Goal: Use online tool/utility: Use online tool/utility

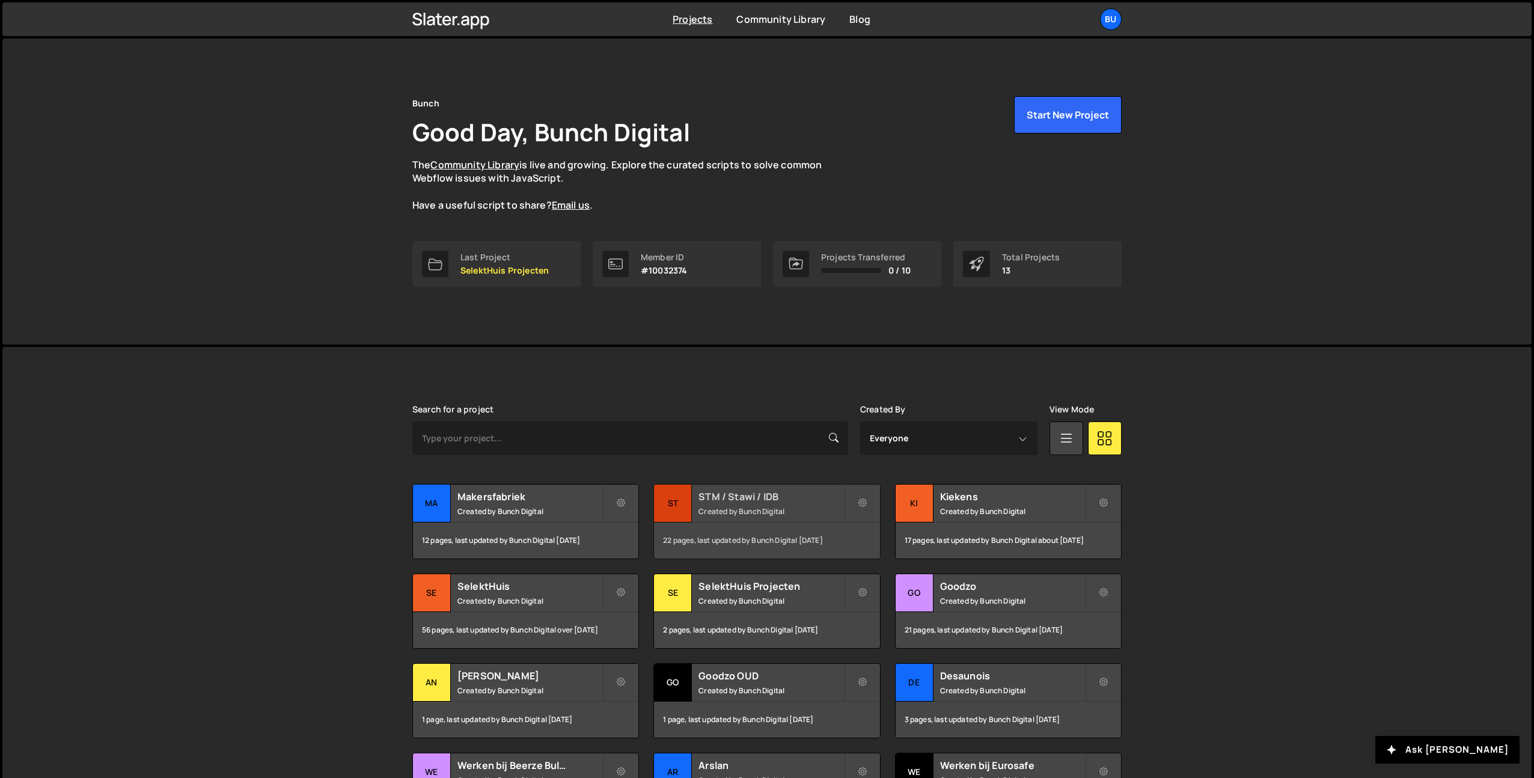
click at [754, 506] on small "Created by Bunch Digital" at bounding box center [770, 511] width 145 height 10
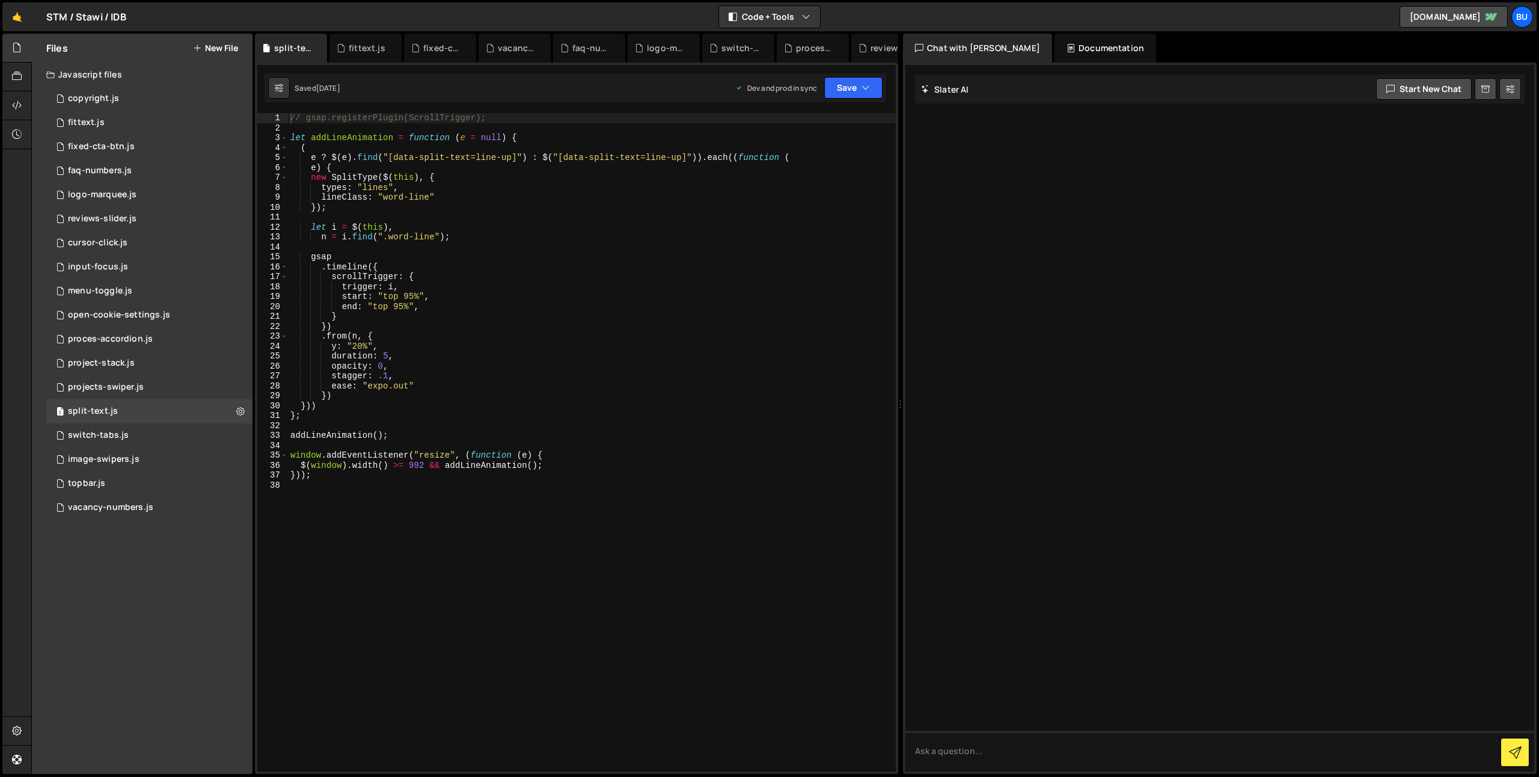
click at [546, 174] on div "// gsap.registerPlugin(ScrollTrigger); let addLineAnimation = function ( e = nu…" at bounding box center [592, 452] width 608 height 678
click at [575, 133] on div "// gsap.registerPlugin(ScrollTrigger); let addLineAnimation = function ( e = nu…" at bounding box center [592, 452] width 608 height 678
drag, startPoint x: 602, startPoint y: 120, endPoint x: 593, endPoint y: 117, distance: 10.3
click at [602, 119] on div "// gsap.registerPlugin(ScrollTrigger); let addLineAnimation = function ( e = nu…" at bounding box center [592, 452] width 608 height 678
type textarea "// gsap.registerPlugin(ScrollTrigger);"
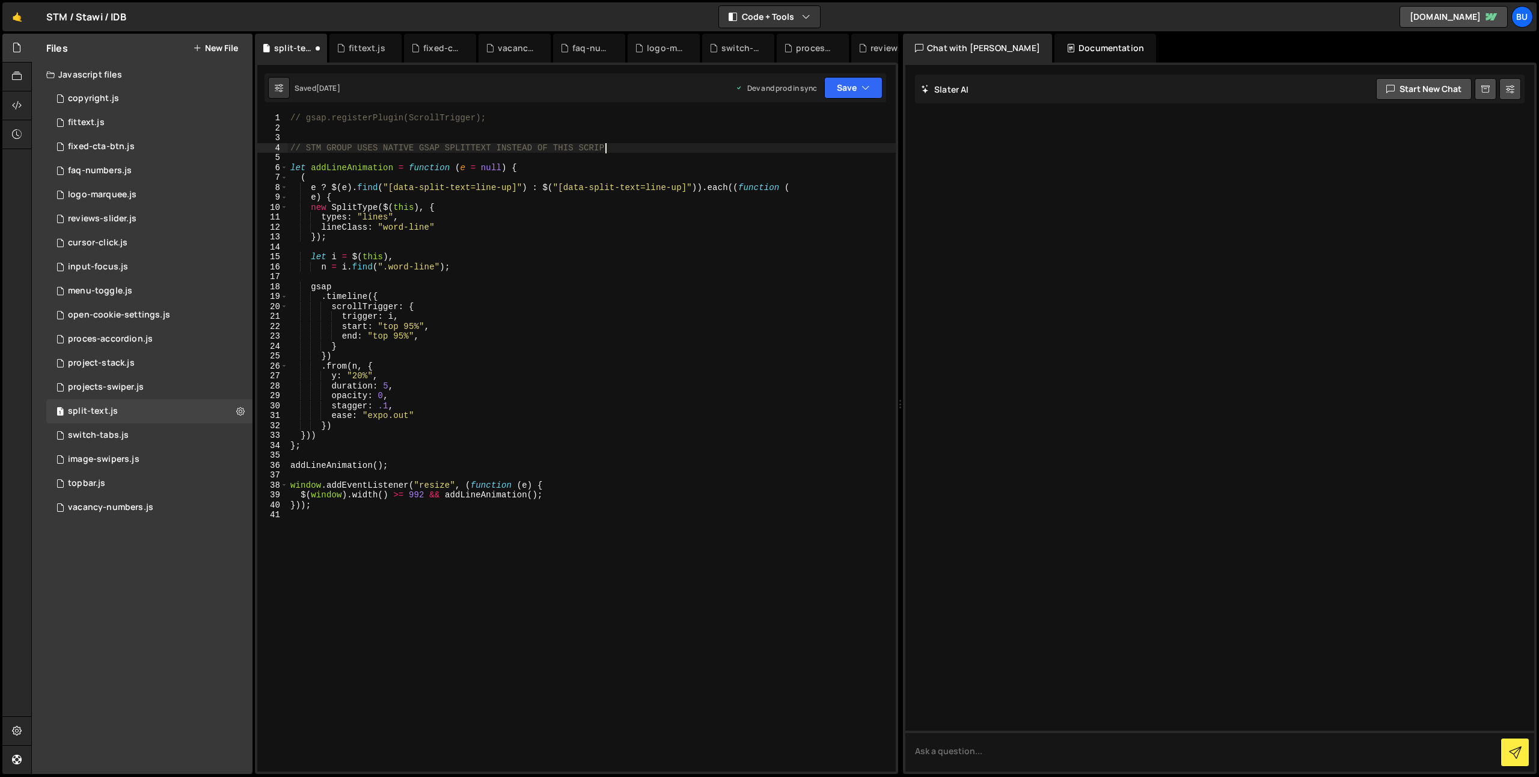
scroll to position [0, 22]
drag, startPoint x: 527, startPoint y: 111, endPoint x: 203, endPoint y: 73, distance: 326.3
click at [203, 73] on div "Files New File Javascript files 1 copyright.js 0 1 fittext.js 0 1 fixed-cta-btn…" at bounding box center [784, 404] width 1507 height 741
type textarea "// gsap.registerPlugin(ScrollTrigger);"
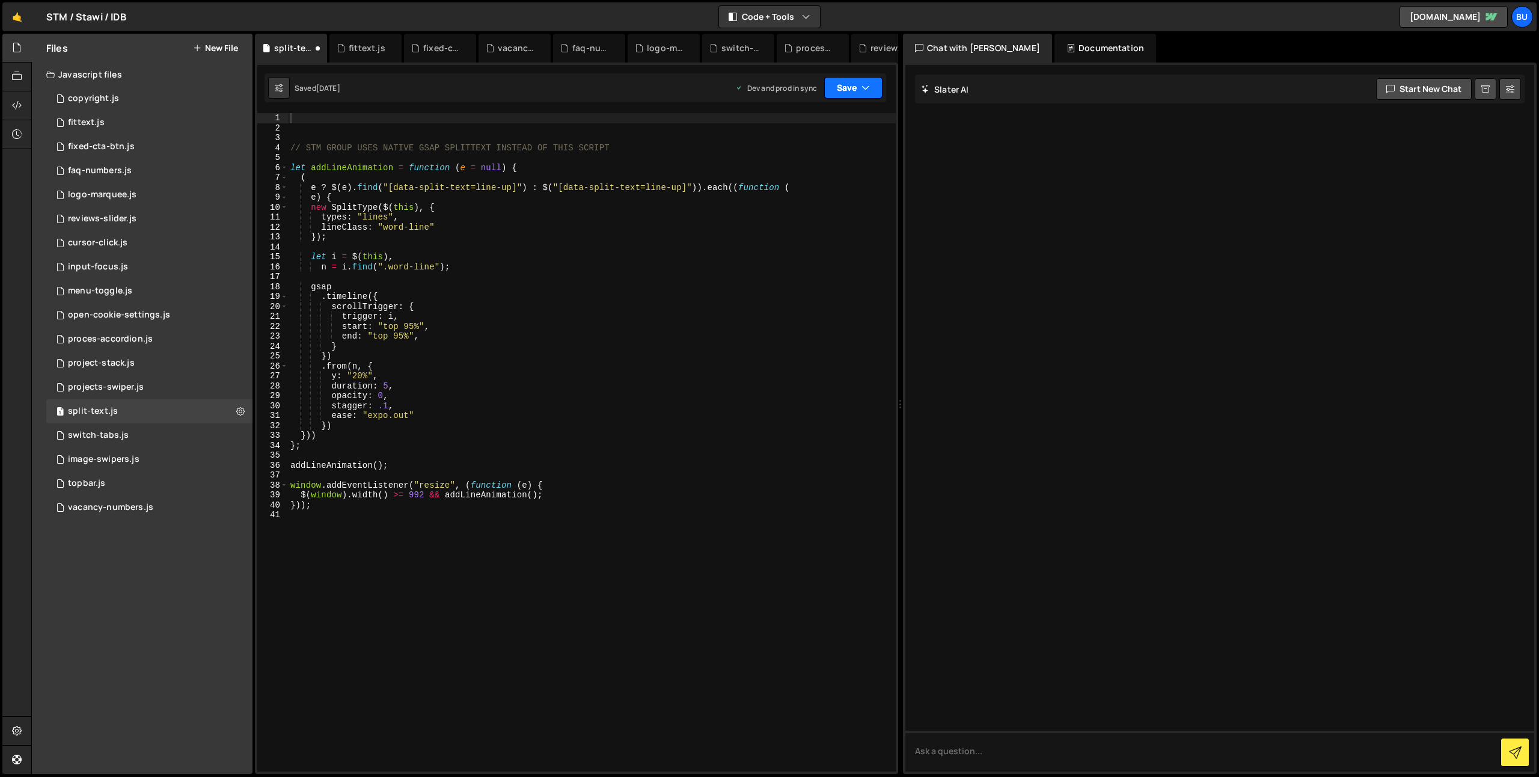
drag, startPoint x: 203, startPoint y: 73, endPoint x: 854, endPoint y: 88, distance: 651.1
click at [854, 88] on button "Save" at bounding box center [853, 88] width 58 height 22
drag, startPoint x: 854, startPoint y: 88, endPoint x: 826, endPoint y: 120, distance: 42.6
click at [826, 120] on div "Save to Staging S" at bounding box center [812, 117] width 125 height 12
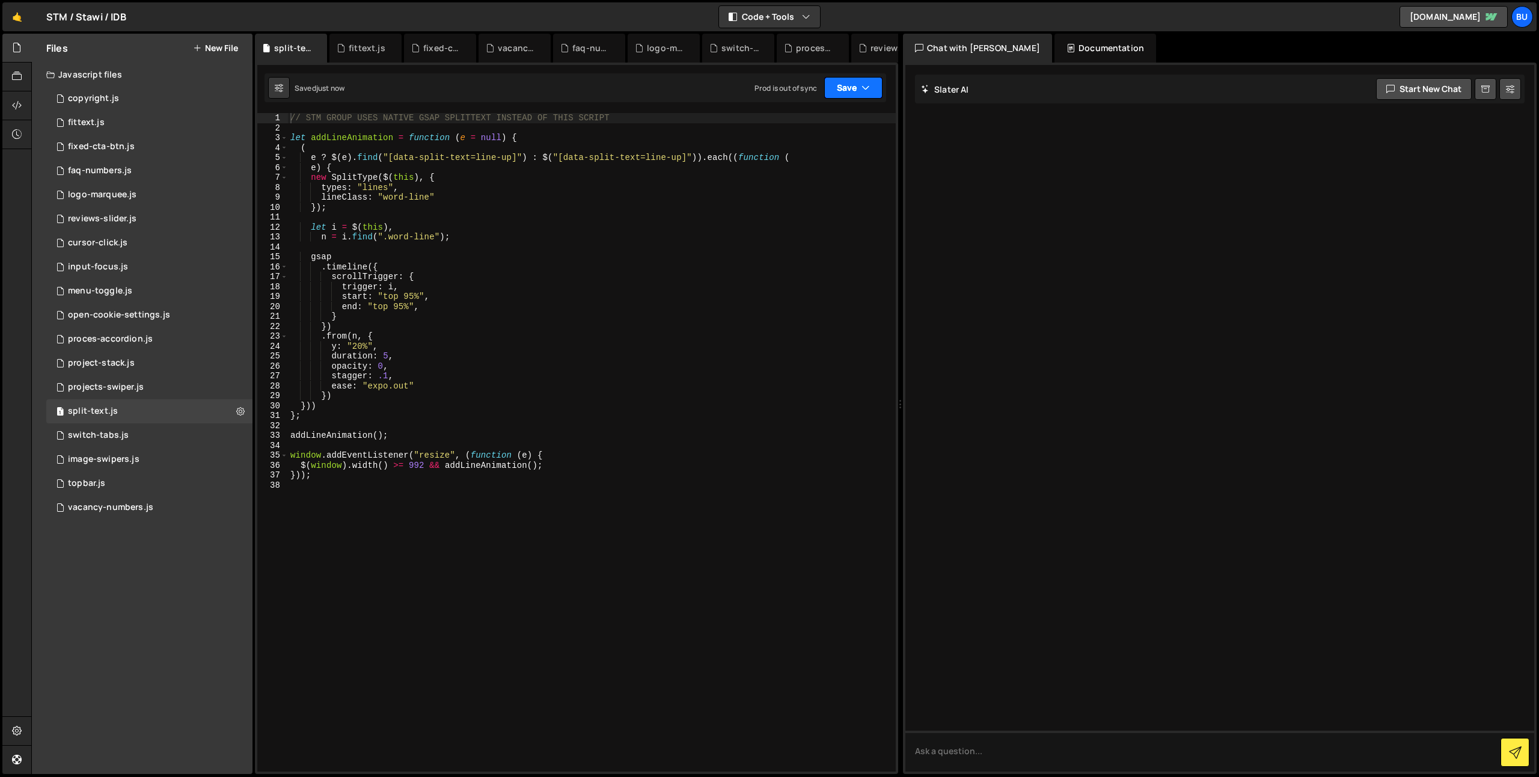
drag, startPoint x: 826, startPoint y: 120, endPoint x: 850, endPoint y: 93, distance: 36.6
click at [850, 93] on button "Save" at bounding box center [853, 88] width 58 height 22
drag, startPoint x: 850, startPoint y: 93, endPoint x: 830, endPoint y: 166, distance: 76.0
click at [830, 166] on div "Saved 7 months ago" at bounding box center [812, 169] width 125 height 14
type textarea "let i = $(this),"
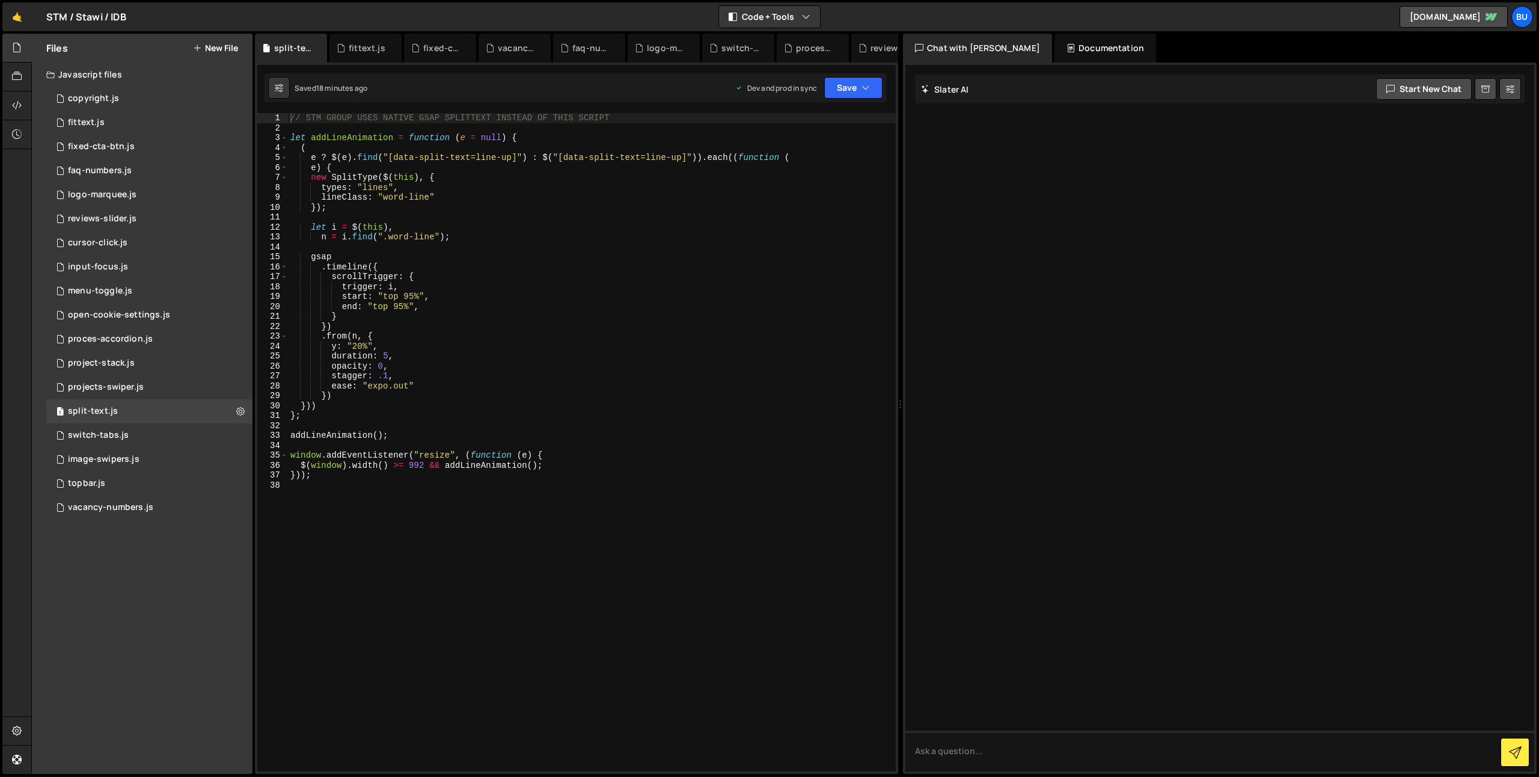
click at [720, 223] on div "// STM GROUP USES NATIVE GSAP SPLITTEXT INSTEAD OF THIS SCRIPT let addLineAnima…" at bounding box center [592, 452] width 608 height 678
